Goal: Information Seeking & Learning: Learn about a topic

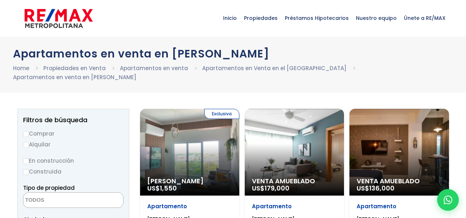
select select
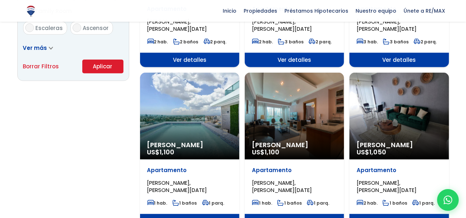
scroll to position [534, 0]
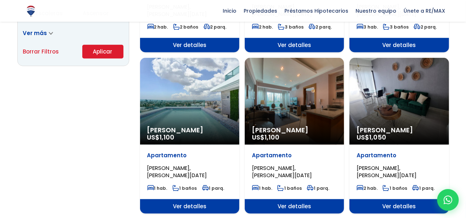
click at [222, 83] on div "Alquiler Amueblado US$ 1,100" at bounding box center [189, 101] width 99 height 87
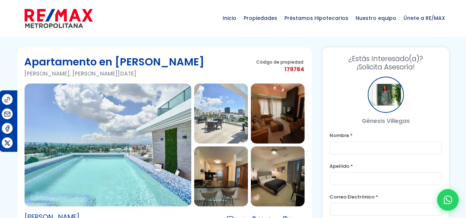
click at [101, 126] on img at bounding box center [108, 144] width 167 height 123
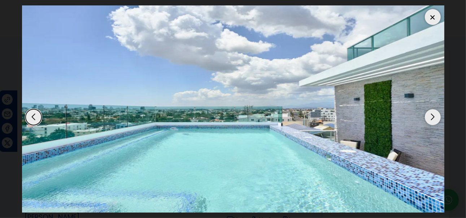
click at [430, 109] on div "Next slide" at bounding box center [433, 117] width 16 height 16
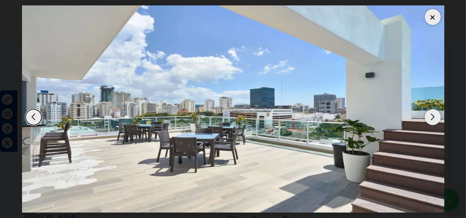
click at [430, 109] on div "Next slide" at bounding box center [433, 117] width 16 height 16
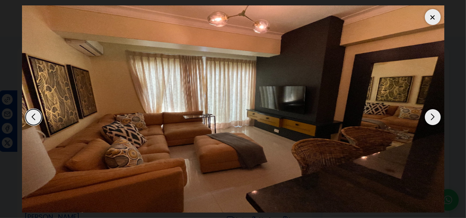
click at [430, 109] on div "Next slide" at bounding box center [433, 117] width 16 height 16
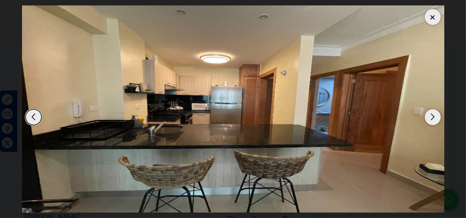
click at [430, 109] on div "Next slide" at bounding box center [433, 117] width 16 height 16
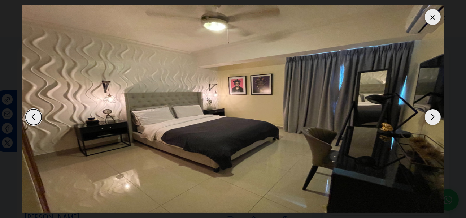
click at [30, 109] on div "Previous slide" at bounding box center [34, 117] width 16 height 16
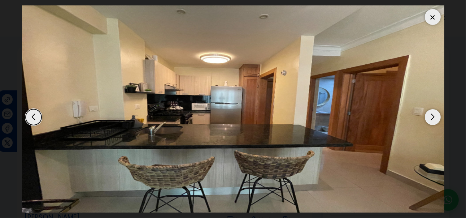
click at [30, 109] on div "Previous slide" at bounding box center [34, 117] width 16 height 16
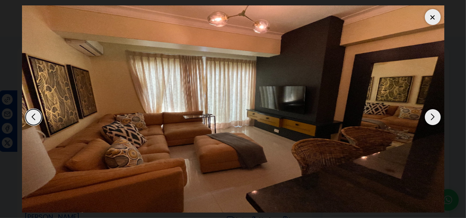
click at [437, 110] on div "Next slide" at bounding box center [433, 117] width 16 height 16
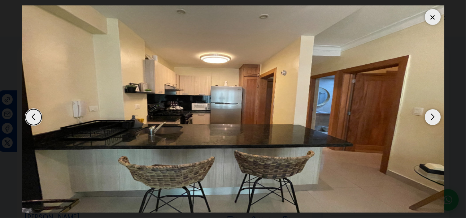
click at [437, 110] on div "Next slide" at bounding box center [433, 117] width 16 height 16
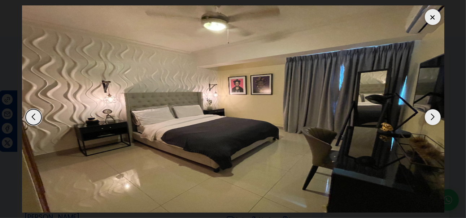
click at [437, 110] on div "Next slide" at bounding box center [433, 117] width 16 height 16
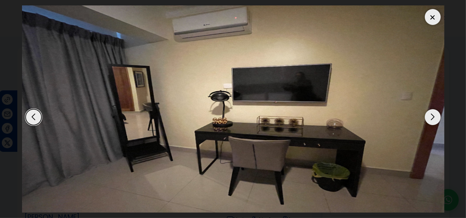
click at [437, 110] on div "Next slide" at bounding box center [433, 117] width 16 height 16
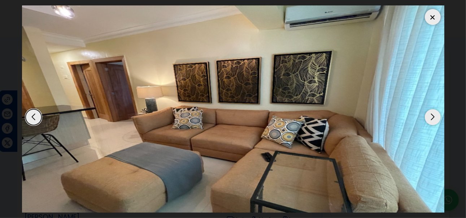
click at [437, 110] on div "Next slide" at bounding box center [433, 117] width 16 height 16
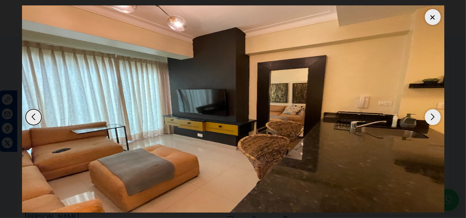
click at [437, 110] on div "Next slide" at bounding box center [433, 117] width 16 height 16
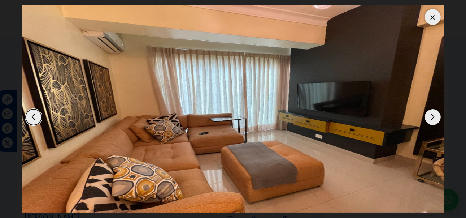
click at [437, 110] on div "Next slide" at bounding box center [433, 117] width 16 height 16
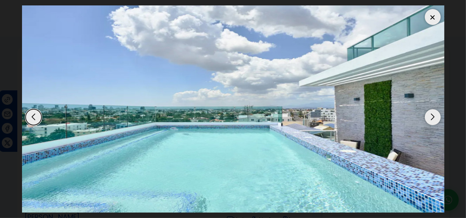
click at [437, 110] on div "Next slide" at bounding box center [433, 117] width 16 height 16
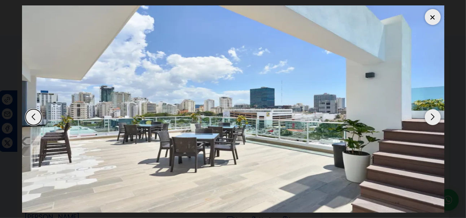
click at [427, 9] on div at bounding box center [433, 17] width 16 height 16
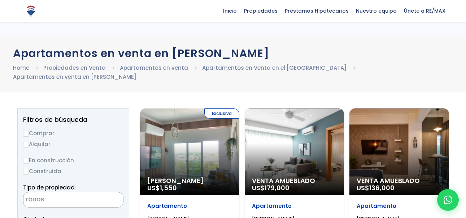
select select
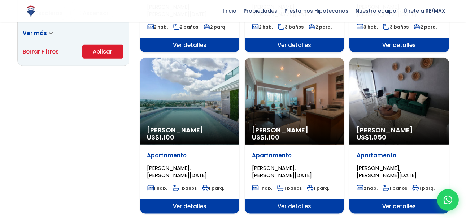
click at [392, 95] on div "Alquiler Amueblado US$ 1,050" at bounding box center [399, 101] width 99 height 87
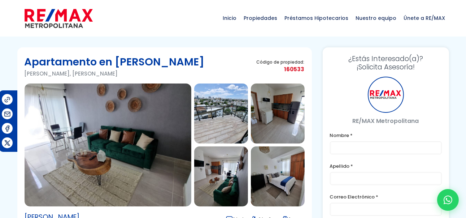
click at [127, 154] on img at bounding box center [108, 144] width 167 height 123
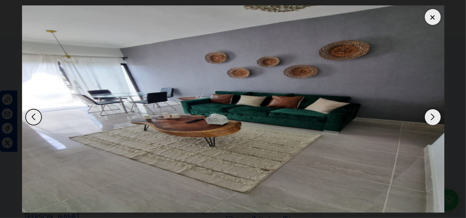
click at [433, 113] on div "Next slide" at bounding box center [433, 117] width 16 height 16
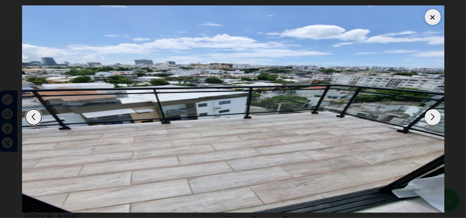
click at [433, 113] on div "Next slide" at bounding box center [433, 117] width 16 height 16
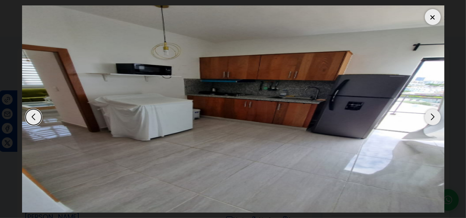
click at [433, 113] on div "Next slide" at bounding box center [433, 117] width 16 height 16
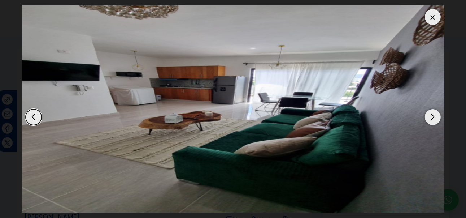
click at [433, 113] on div "Next slide" at bounding box center [433, 117] width 16 height 16
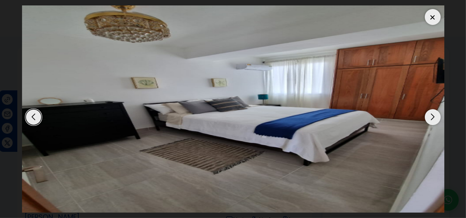
click at [433, 113] on div "Next slide" at bounding box center [433, 117] width 16 height 16
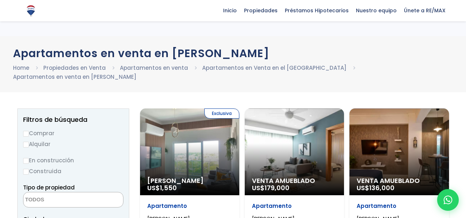
select select
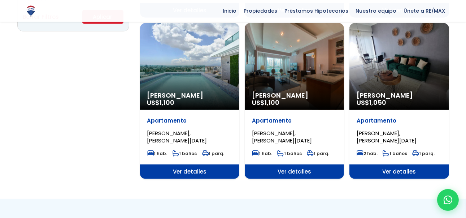
scroll to position [534, 0]
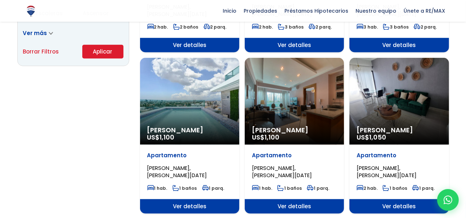
click at [279, 106] on div "Alquiler Amueblado US$ 1,100" at bounding box center [294, 101] width 99 height 87
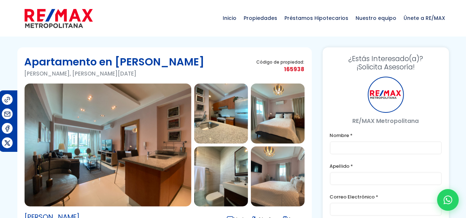
click at [133, 124] on img at bounding box center [108, 144] width 167 height 123
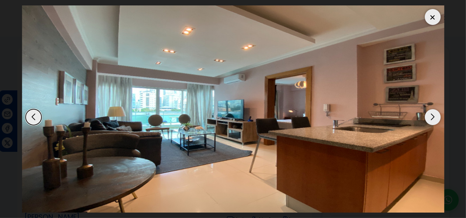
click at [434, 109] on div "Next slide" at bounding box center [433, 117] width 16 height 16
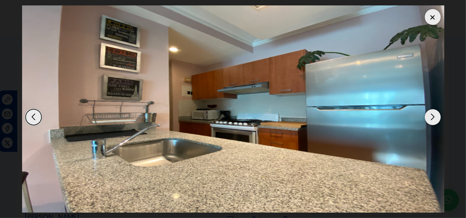
click at [434, 109] on div "Next slide" at bounding box center [433, 117] width 16 height 16
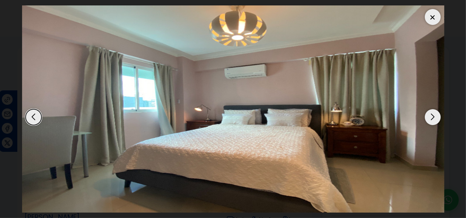
click at [434, 109] on div "Next slide" at bounding box center [433, 117] width 16 height 16
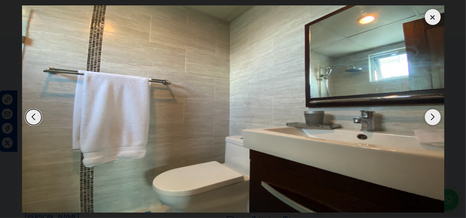
click at [434, 109] on div "Next slide" at bounding box center [433, 117] width 16 height 16
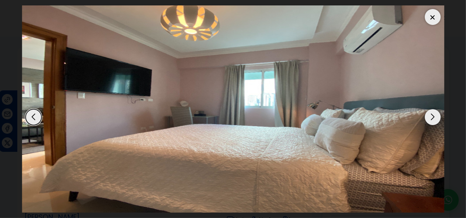
click at [434, 109] on div "Next slide" at bounding box center [433, 117] width 16 height 16
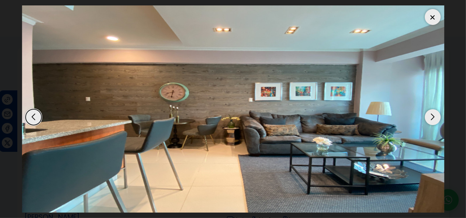
click at [434, 109] on div "Next slide" at bounding box center [433, 117] width 16 height 16
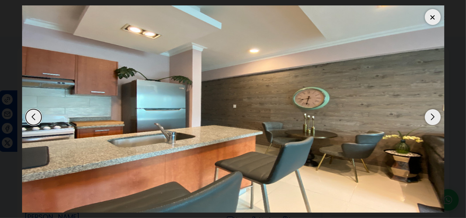
click at [434, 109] on div "Next slide" at bounding box center [433, 117] width 16 height 16
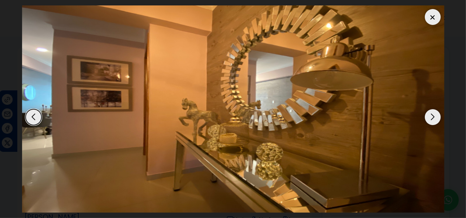
click at [434, 109] on div "Next slide" at bounding box center [433, 117] width 16 height 16
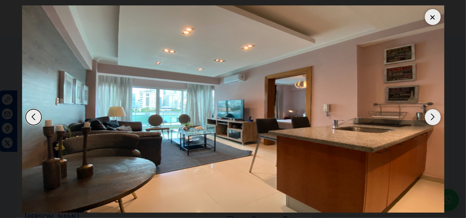
click at [434, 109] on div "Next slide" at bounding box center [433, 117] width 16 height 16
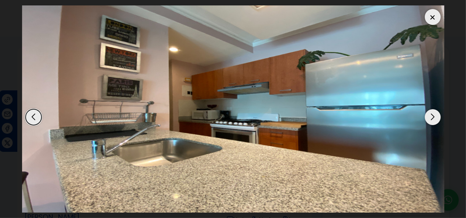
click at [434, 109] on div "Next slide" at bounding box center [433, 117] width 16 height 16
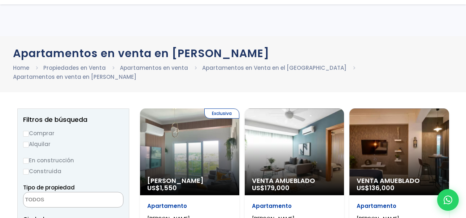
select select
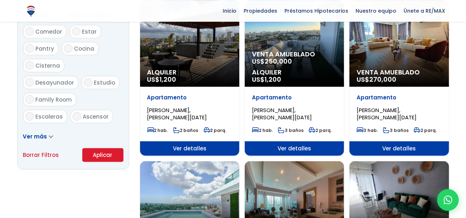
scroll to position [419, 0]
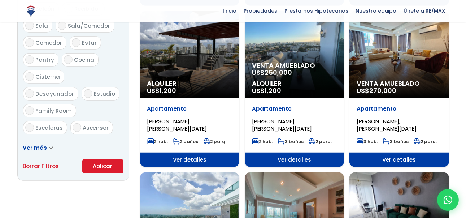
click at [281, 65] on span "Venta Amueblado" at bounding box center [294, 65] width 85 height 7
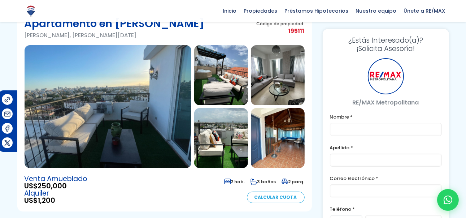
scroll to position [38, 0]
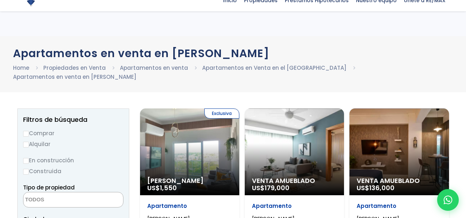
select select
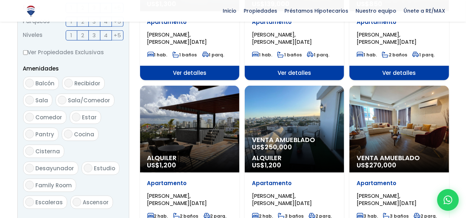
scroll to position [343, 0]
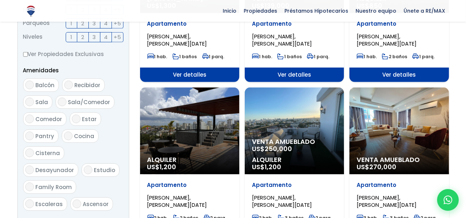
click at [200, 138] on div "Alquiler US$ 1,200" at bounding box center [189, 130] width 99 height 87
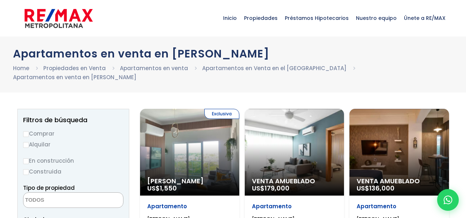
select select
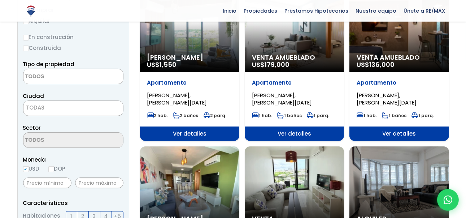
scroll to position [76, 0]
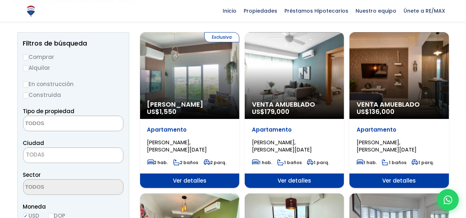
click at [293, 71] on div "Venta Amueblado US$ 179,000" at bounding box center [294, 75] width 99 height 87
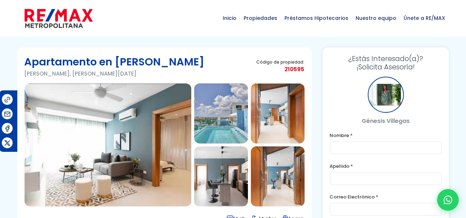
click at [116, 123] on img at bounding box center [108, 144] width 167 height 123
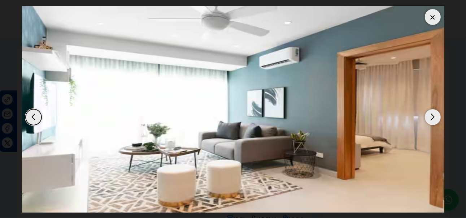
click at [430, 112] on div "Next slide" at bounding box center [433, 117] width 16 height 16
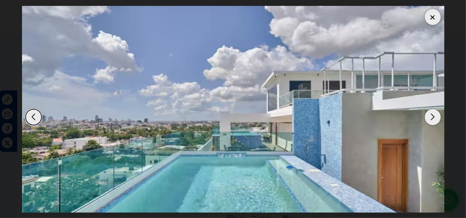
click at [430, 112] on div "Next slide" at bounding box center [433, 117] width 16 height 16
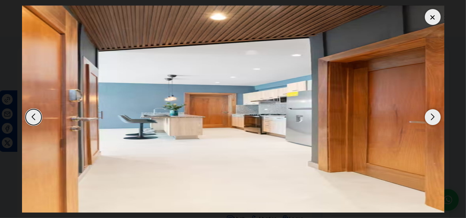
click at [430, 112] on div "Next slide" at bounding box center [433, 117] width 16 height 16
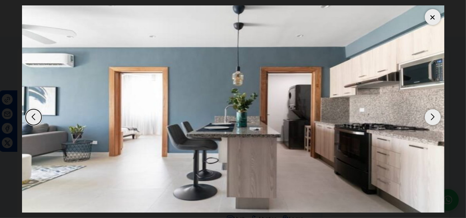
click at [430, 112] on div "Next slide" at bounding box center [433, 117] width 16 height 16
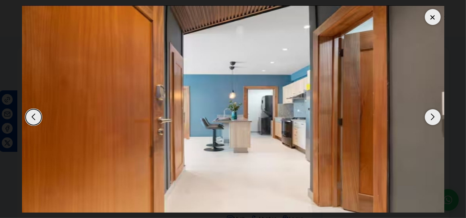
click at [430, 112] on div "Next slide" at bounding box center [433, 117] width 16 height 16
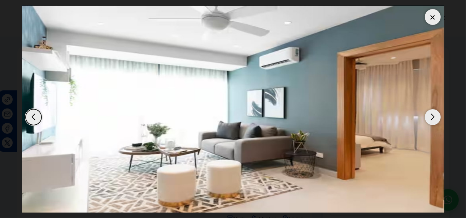
click at [430, 112] on div "Next slide" at bounding box center [433, 117] width 16 height 16
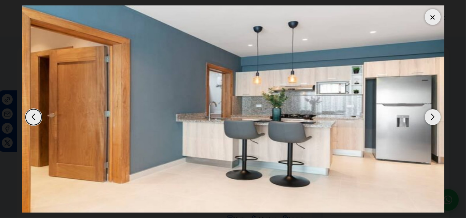
click at [430, 112] on div "Next slide" at bounding box center [433, 117] width 16 height 16
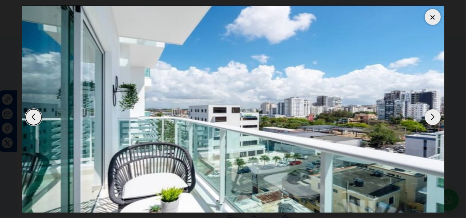
click at [430, 112] on div "Next slide" at bounding box center [433, 117] width 16 height 16
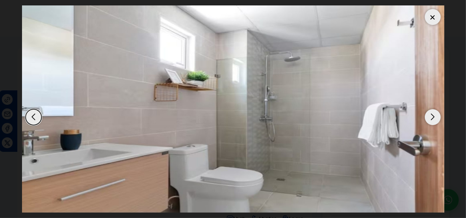
click at [430, 112] on div "Next slide" at bounding box center [433, 117] width 16 height 16
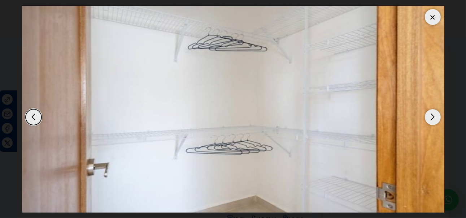
click at [430, 112] on div "Next slide" at bounding box center [433, 117] width 16 height 16
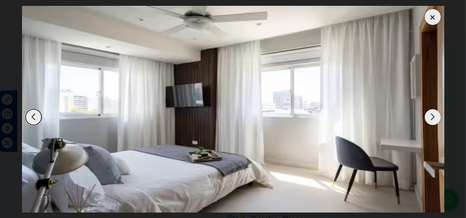
click at [430, 112] on div "Next slide" at bounding box center [433, 117] width 16 height 16
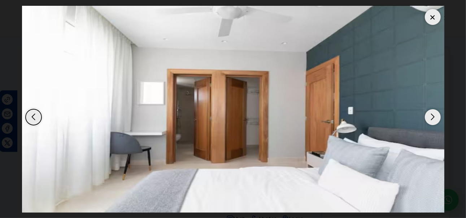
click at [430, 112] on div "Next slide" at bounding box center [433, 117] width 16 height 16
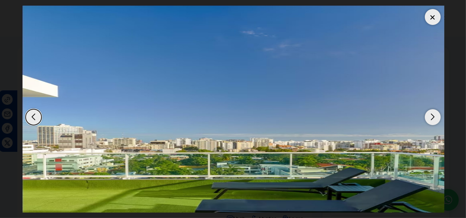
click at [430, 112] on div "Next slide" at bounding box center [433, 117] width 16 height 16
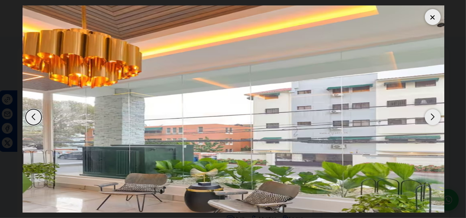
click at [430, 112] on div "Next slide" at bounding box center [433, 117] width 16 height 16
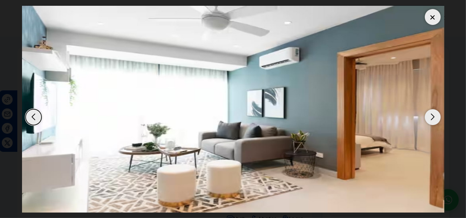
click at [430, 112] on div "Next slide" at bounding box center [433, 117] width 16 height 16
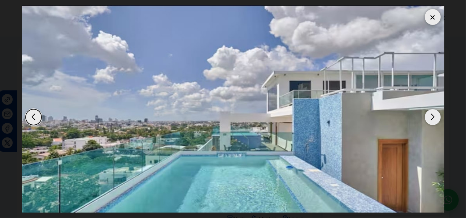
click at [430, 112] on div "Next slide" at bounding box center [433, 117] width 16 height 16
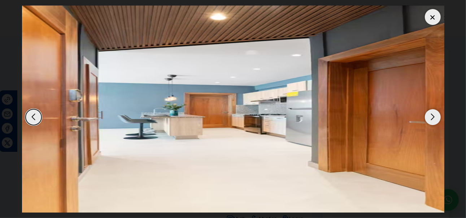
click at [434, 10] on div at bounding box center [433, 17] width 16 height 16
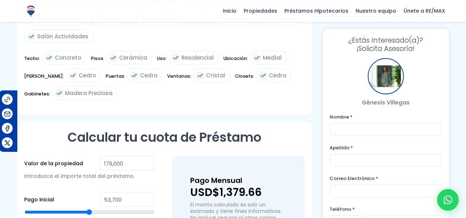
scroll to position [458, 0]
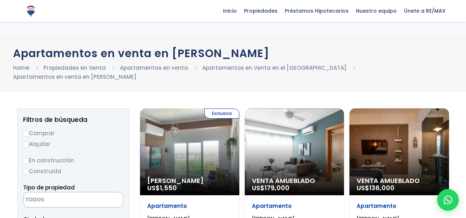
select select
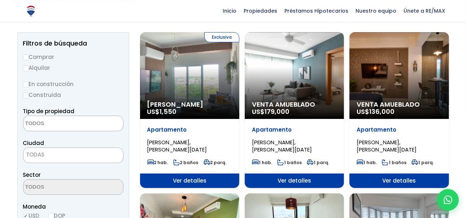
scroll to position [76, 0]
